Goal: Communication & Community: Ask a question

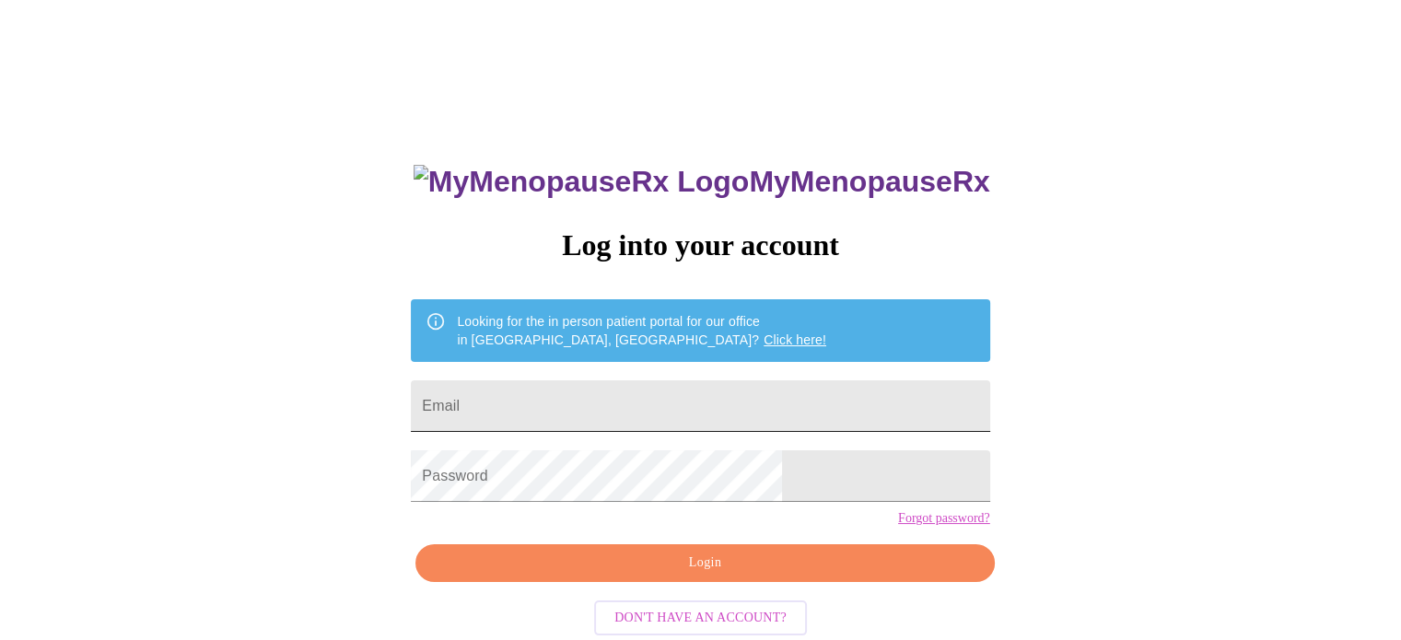
click at [602, 397] on input "Email" at bounding box center [700, 406] width 579 height 52
type input "[EMAIL_ADDRESS][DOMAIN_NAME]"
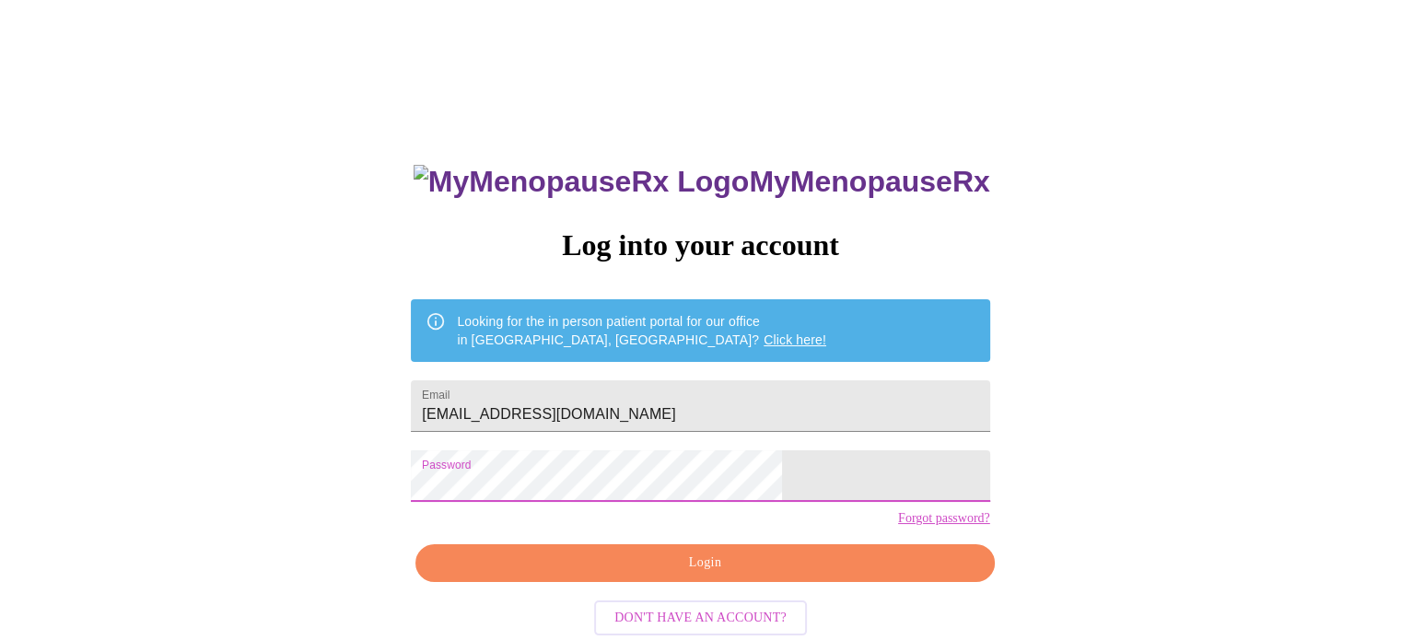
click at [703, 575] on span "Login" at bounding box center [705, 563] width 536 height 23
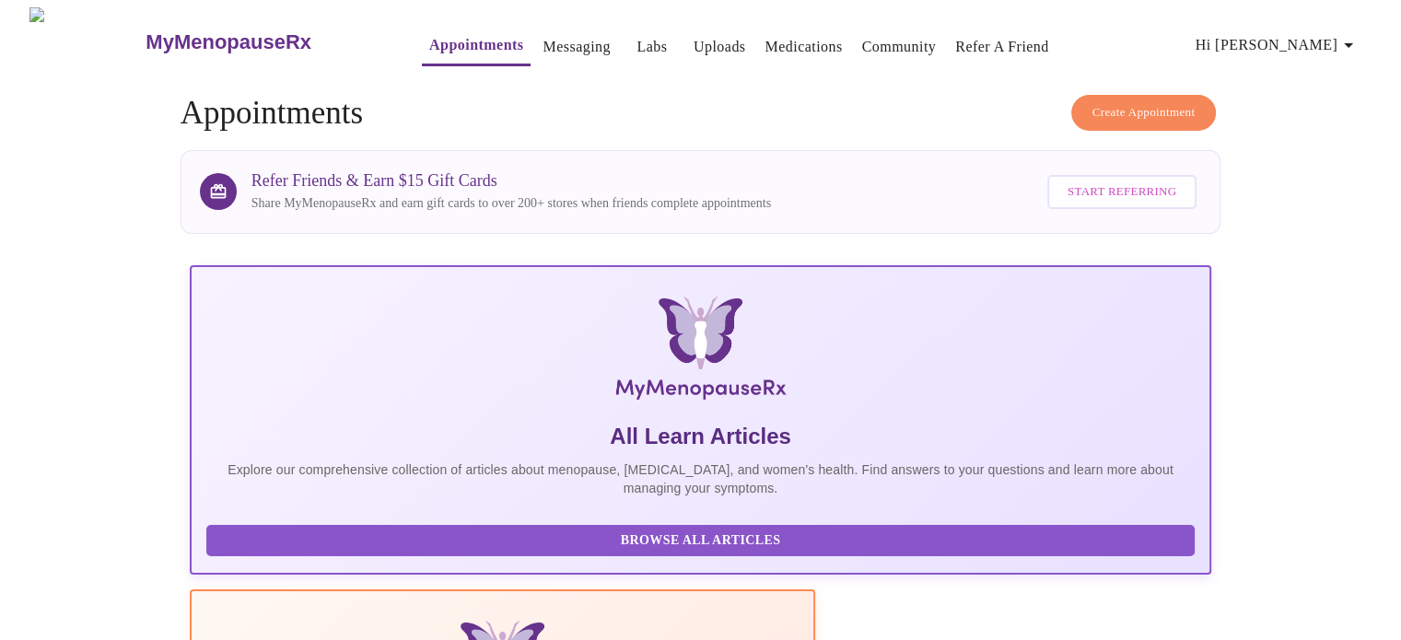
click at [543, 42] on link "Messaging" at bounding box center [576, 47] width 67 height 26
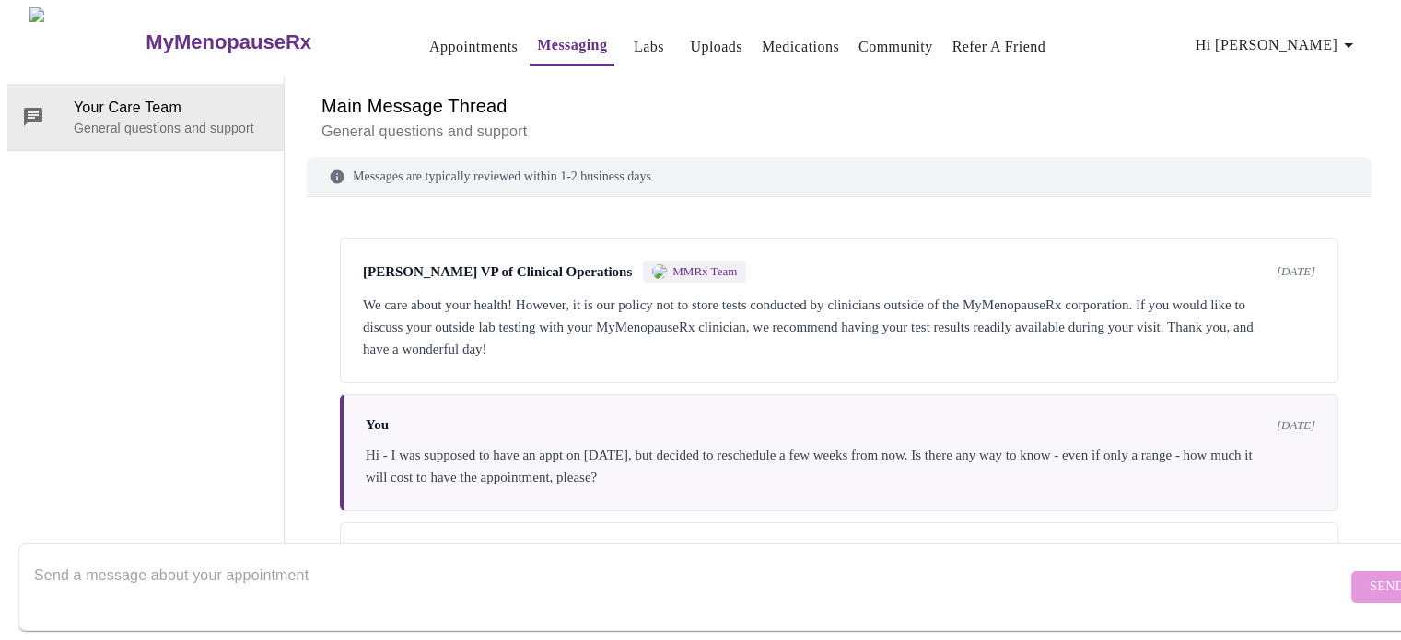
scroll to position [1468, 0]
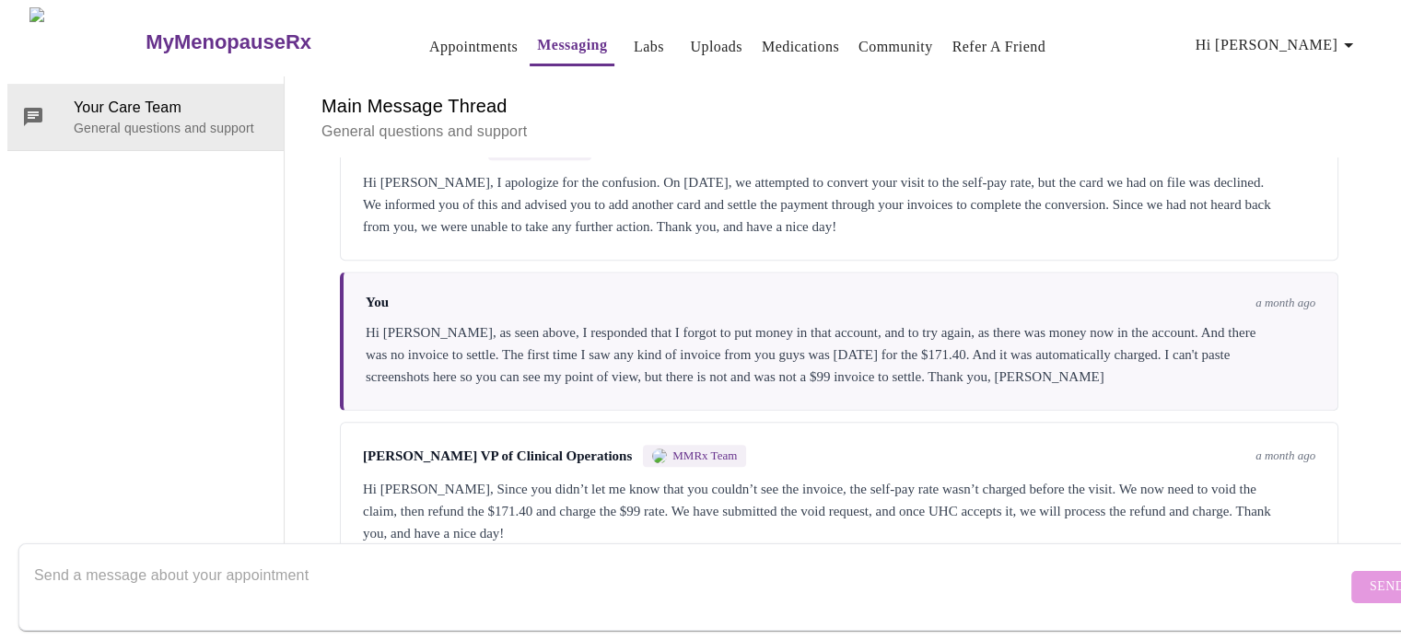
click at [236, 557] on textarea "Send a message about your appointment" at bounding box center [690, 586] width 1313 height 59
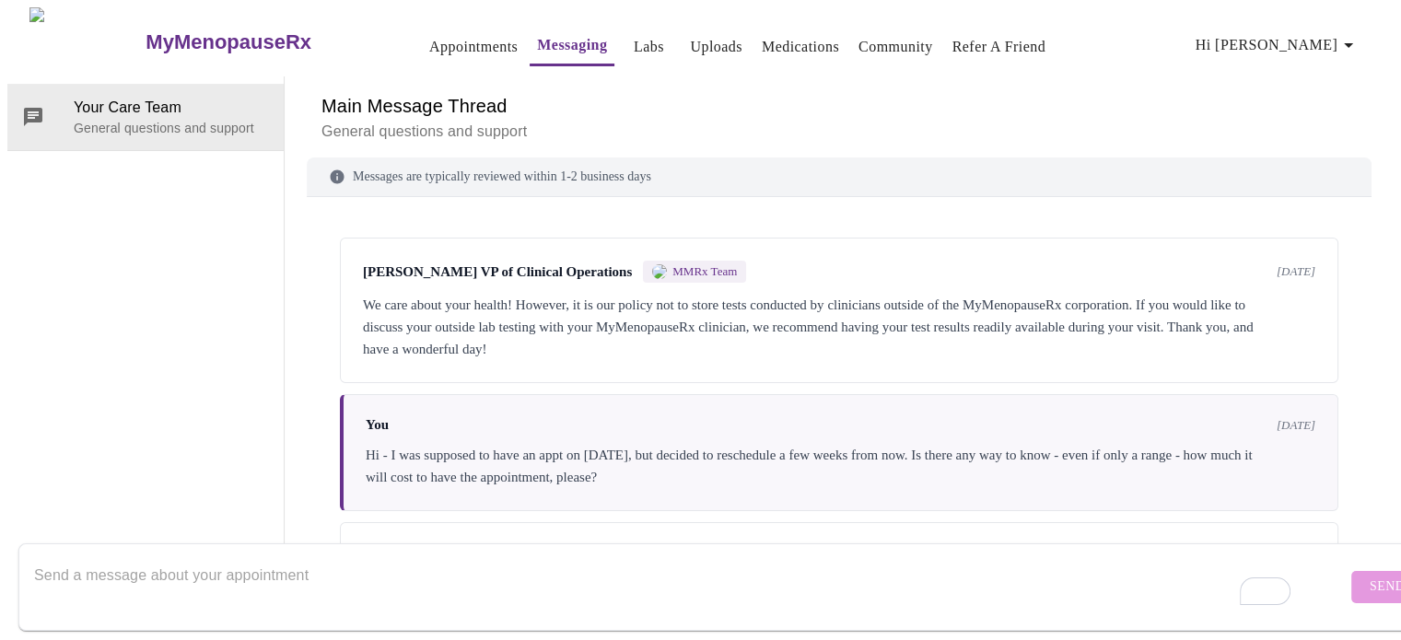
scroll to position [0, 0]
click at [1319, 38] on span "Hi [PERSON_NAME]" at bounding box center [1278, 45] width 164 height 26
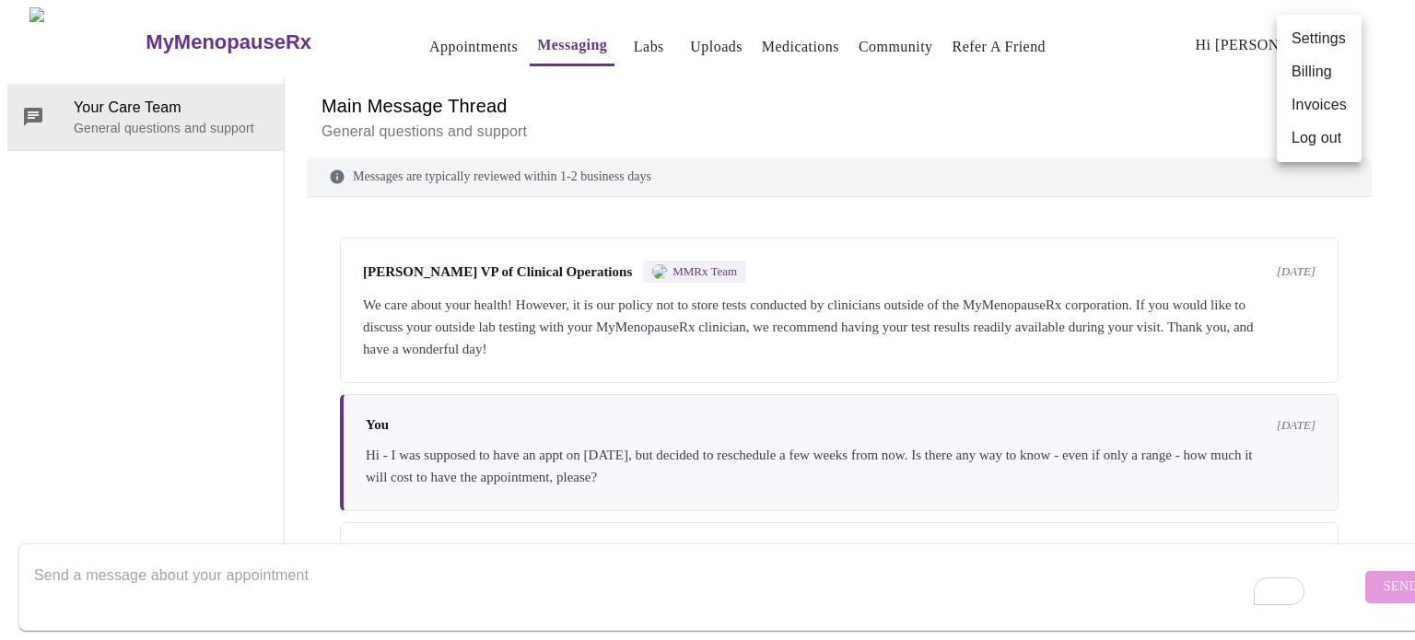
click at [1320, 103] on li "Invoices" at bounding box center [1319, 104] width 85 height 33
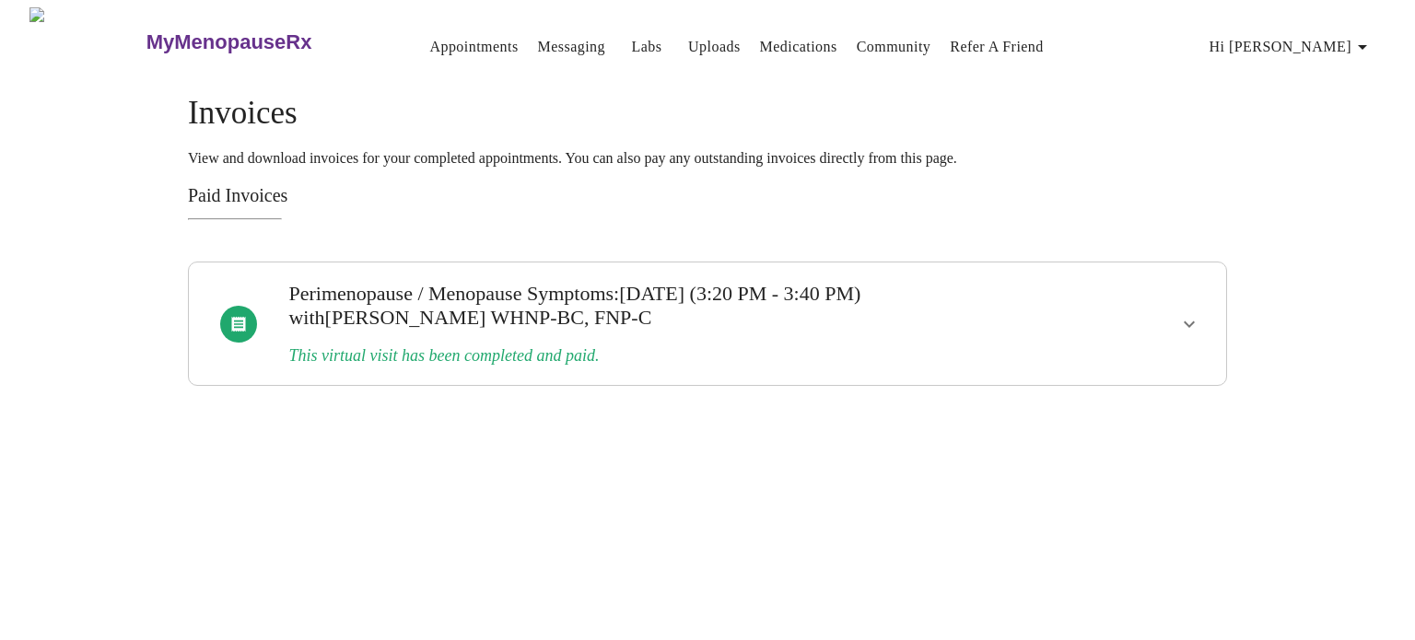
click at [1192, 318] on icon "show more" at bounding box center [1189, 324] width 22 height 22
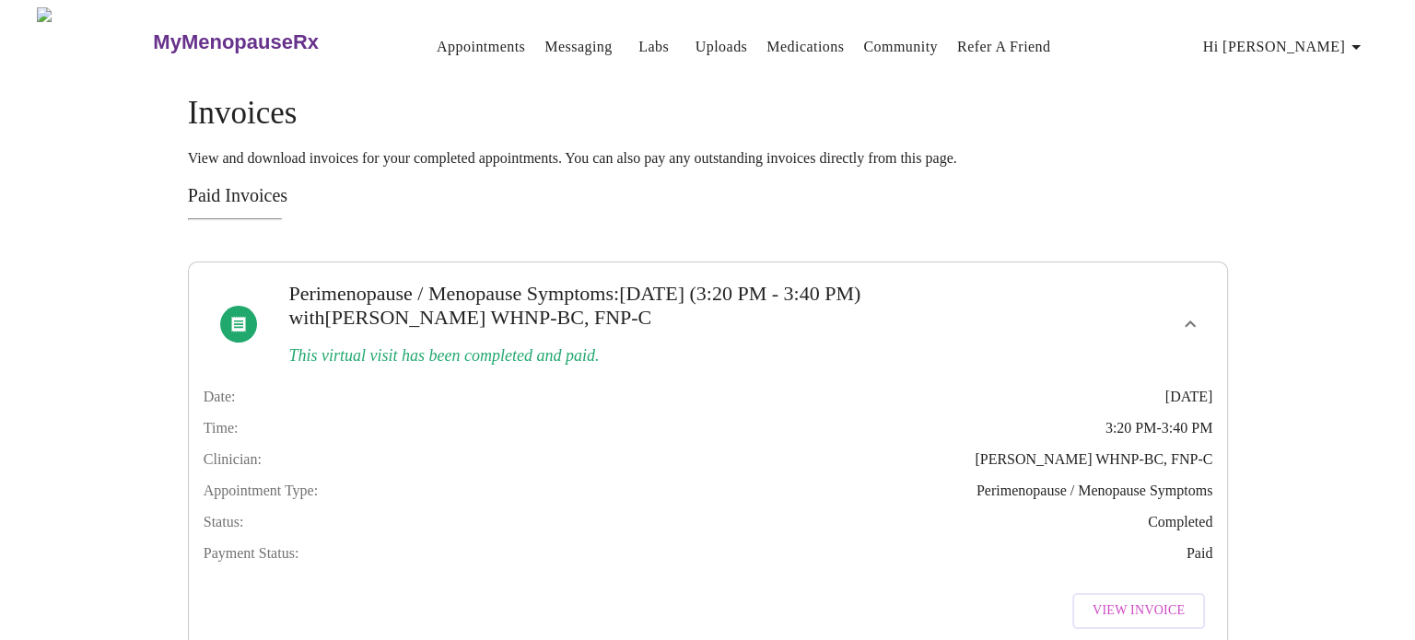
scroll to position [68, 0]
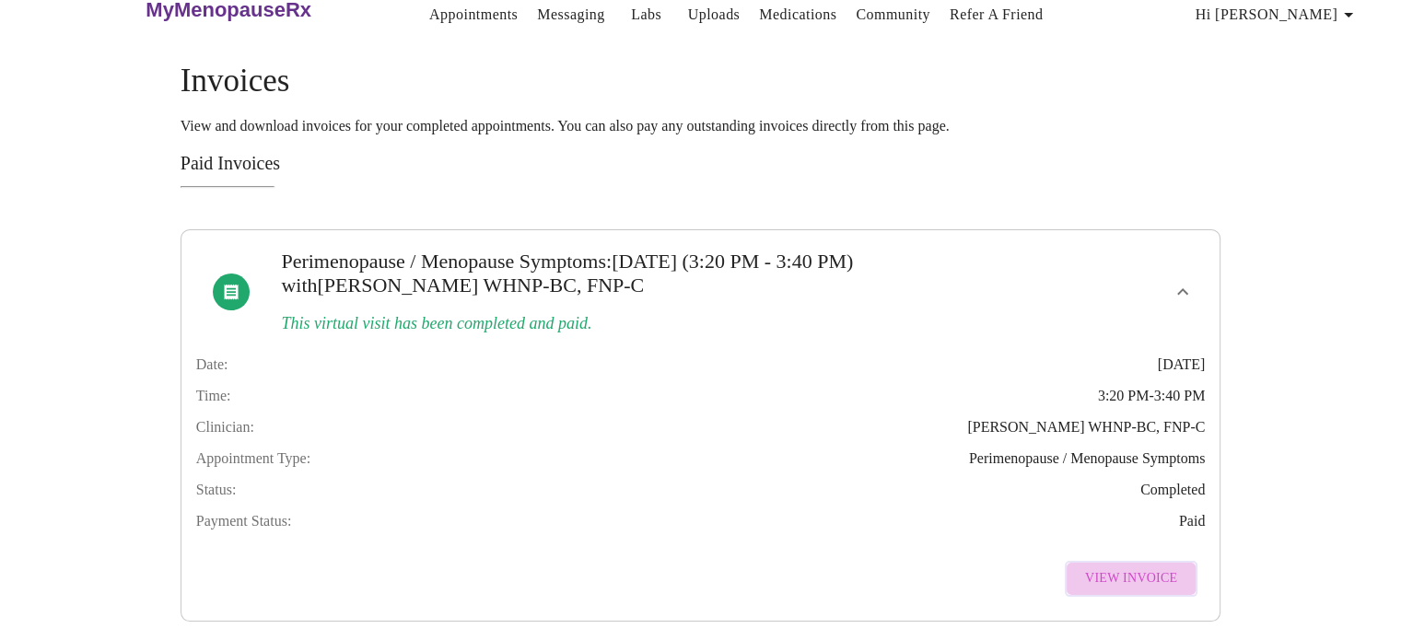
click at [1142, 567] on span "View Invoice" at bounding box center [1131, 578] width 92 height 23
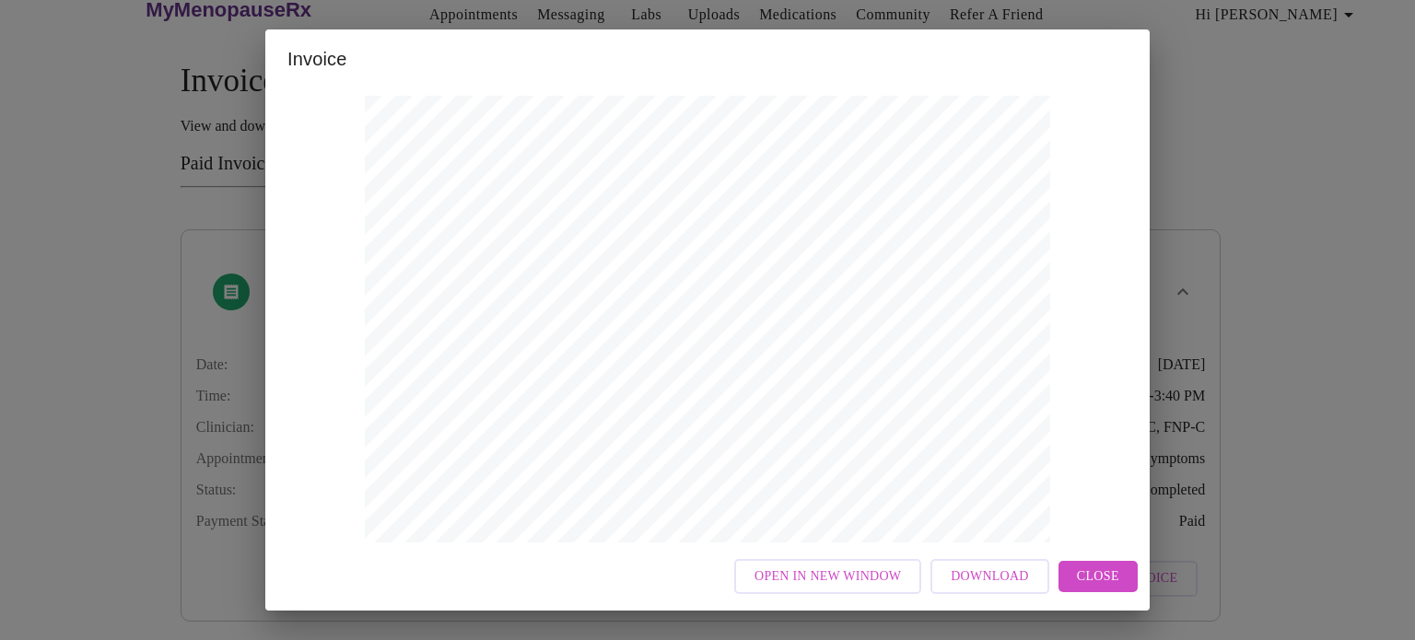
scroll to position [368, 0]
click at [1088, 569] on span "Close" at bounding box center [1098, 577] width 42 height 23
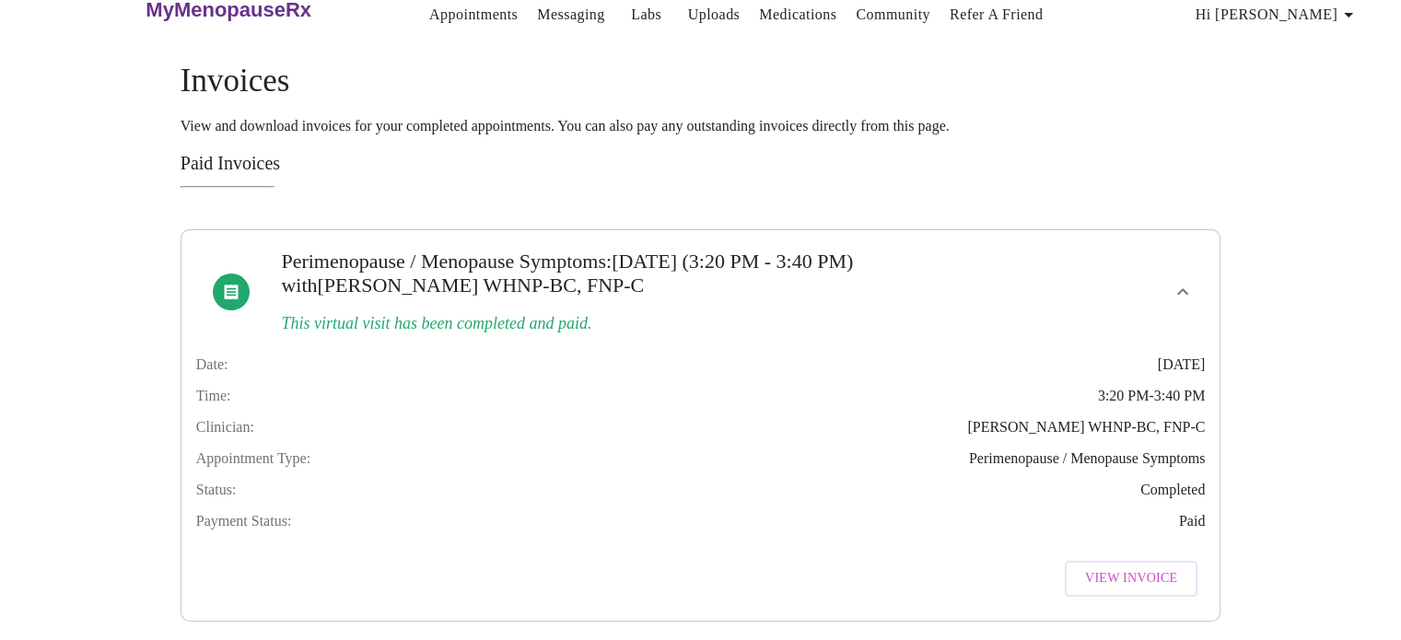
scroll to position [0, 0]
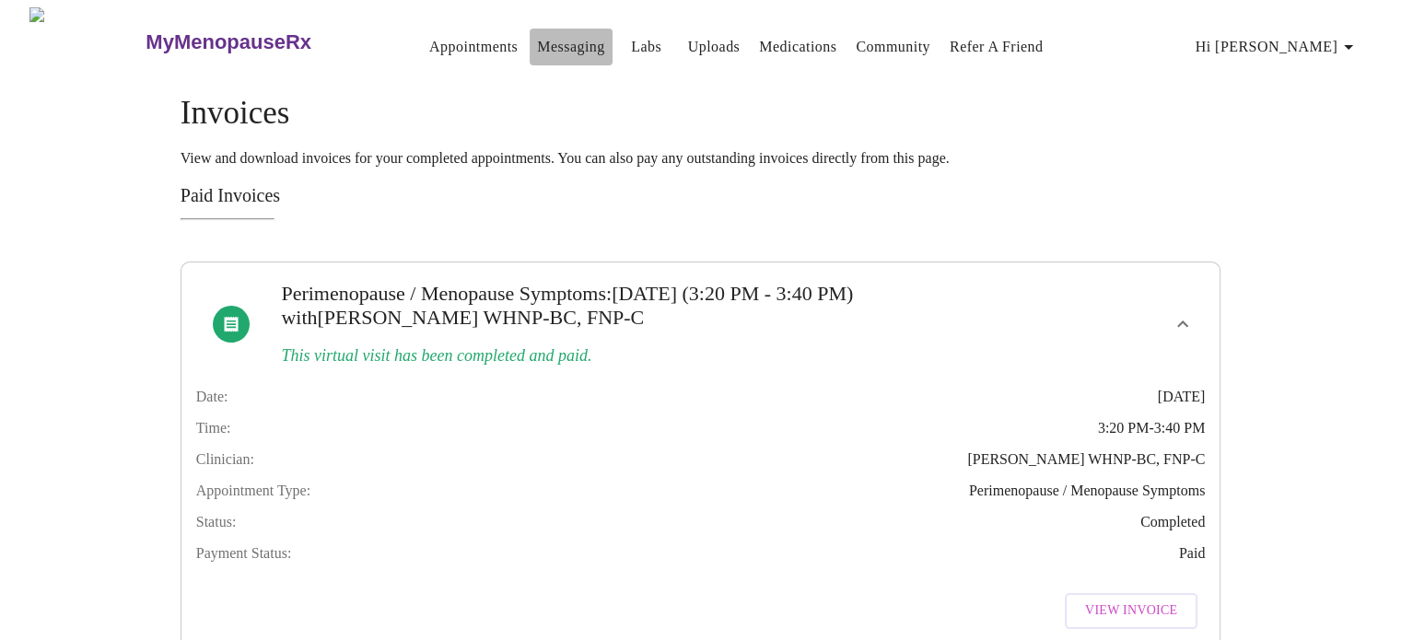
click at [537, 41] on link "Messaging" at bounding box center [570, 47] width 67 height 26
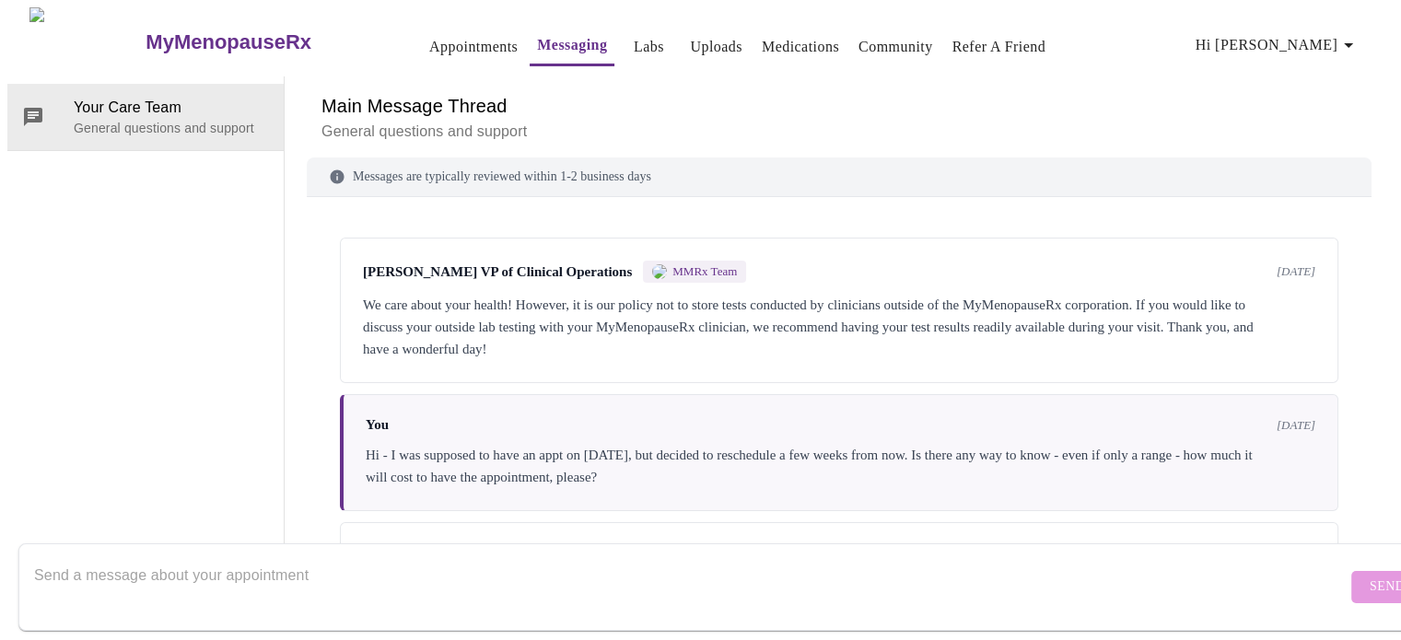
scroll to position [1468, 0]
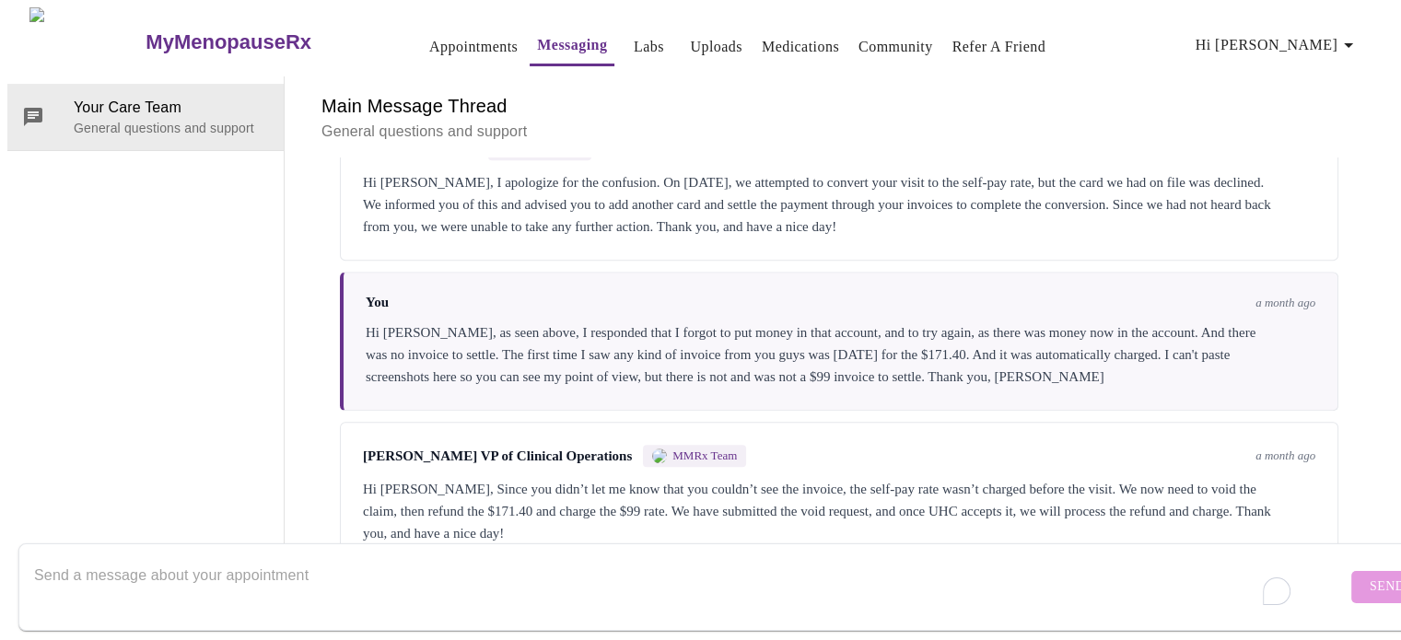
click at [424, 569] on textarea "To enrich screen reader interactions, please activate Accessibility in Grammarl…" at bounding box center [690, 586] width 1313 height 59
type textarea "Hi - I am checking in to see if UHC accepted the void request? Thanks, [PERSON_…"
click at [1370, 576] on span "Send" at bounding box center [1387, 587] width 35 height 23
